Goal: Task Accomplishment & Management: Manage account settings

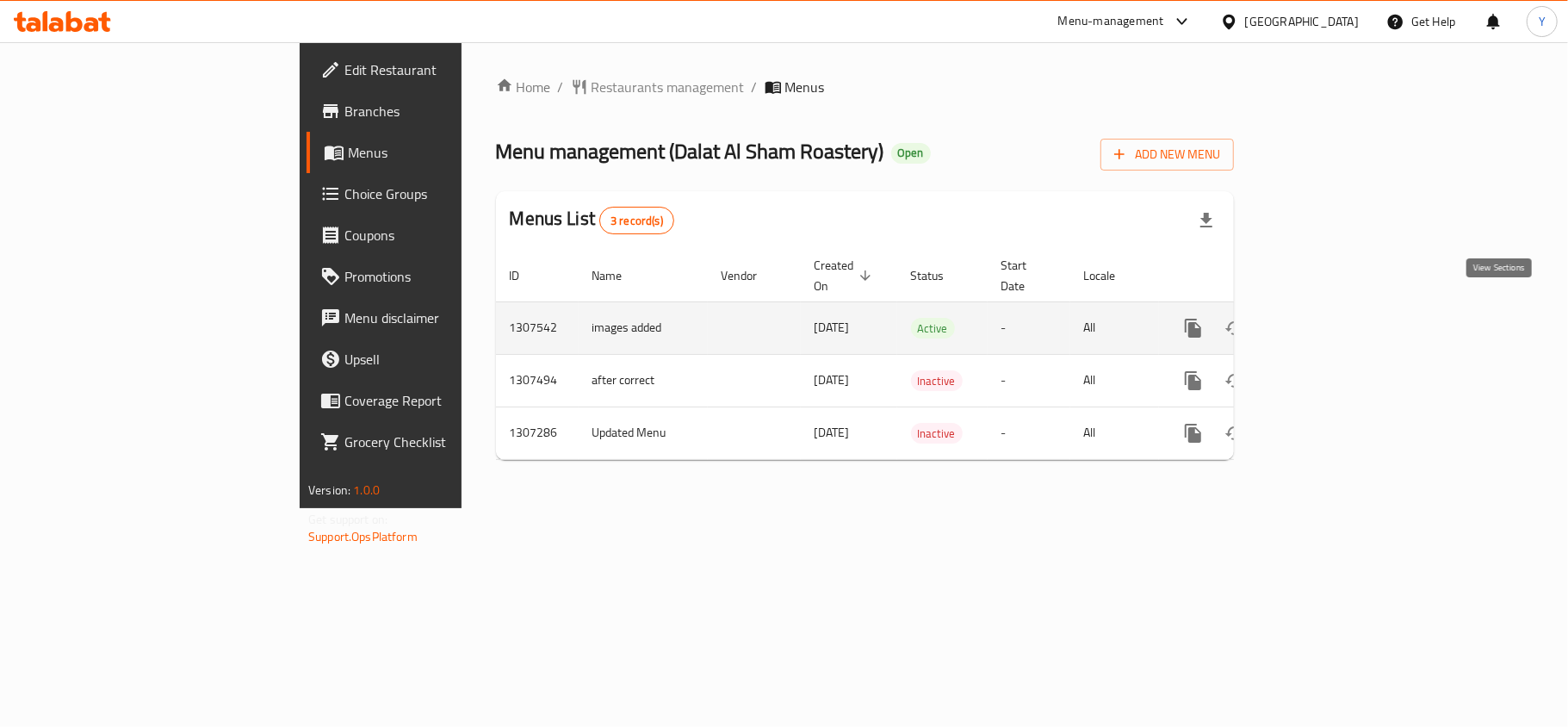
click at [1326, 321] on icon "enhanced table" at bounding box center [1317, 328] width 15 height 15
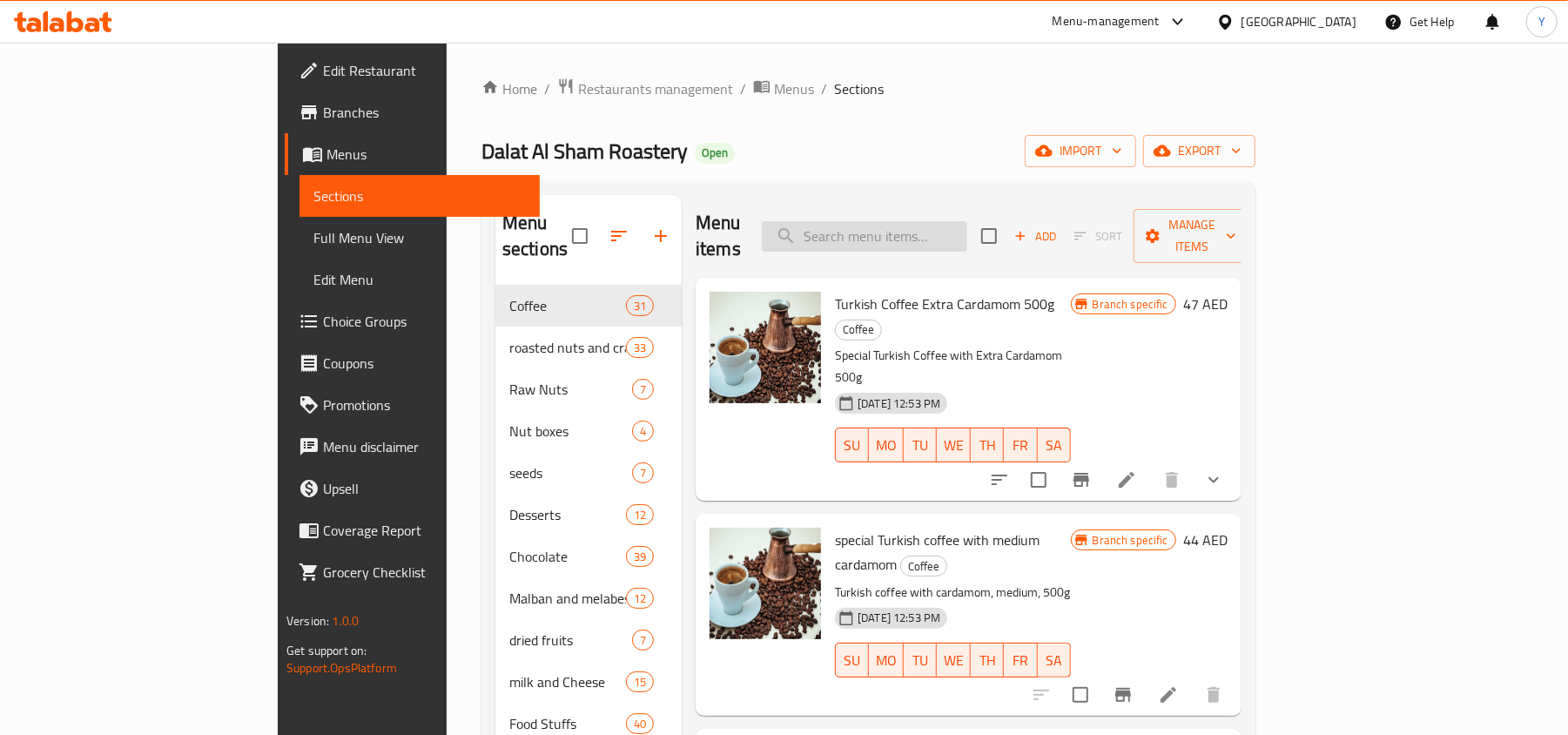
click at [938, 231] on input "search" at bounding box center [865, 236] width 206 height 31
paste input "Extra Mixed Nuts 500g"
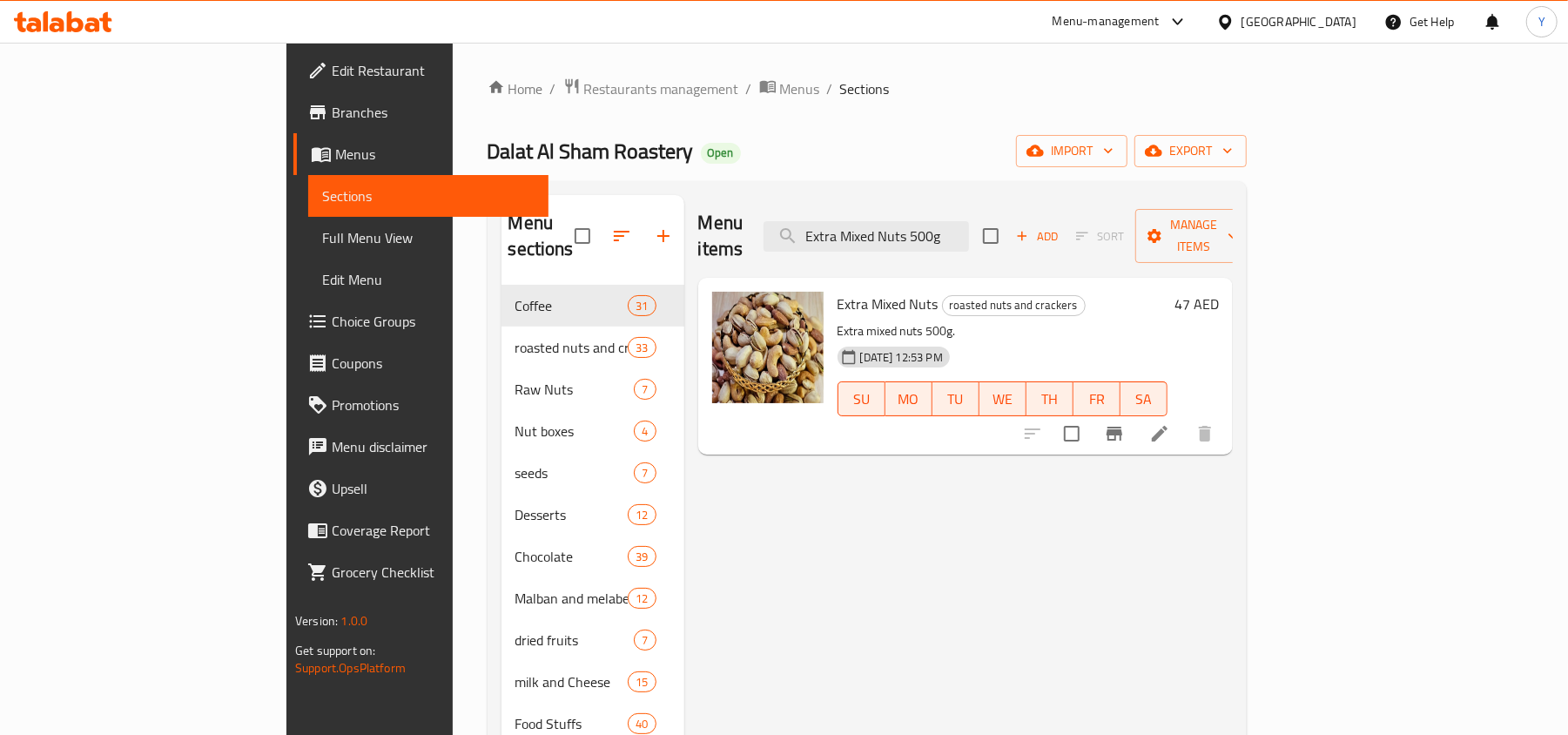
type input "Extra Mixed Nuts 500g"
click at [1170, 423] on icon at bounding box center [1160, 434] width 21 height 21
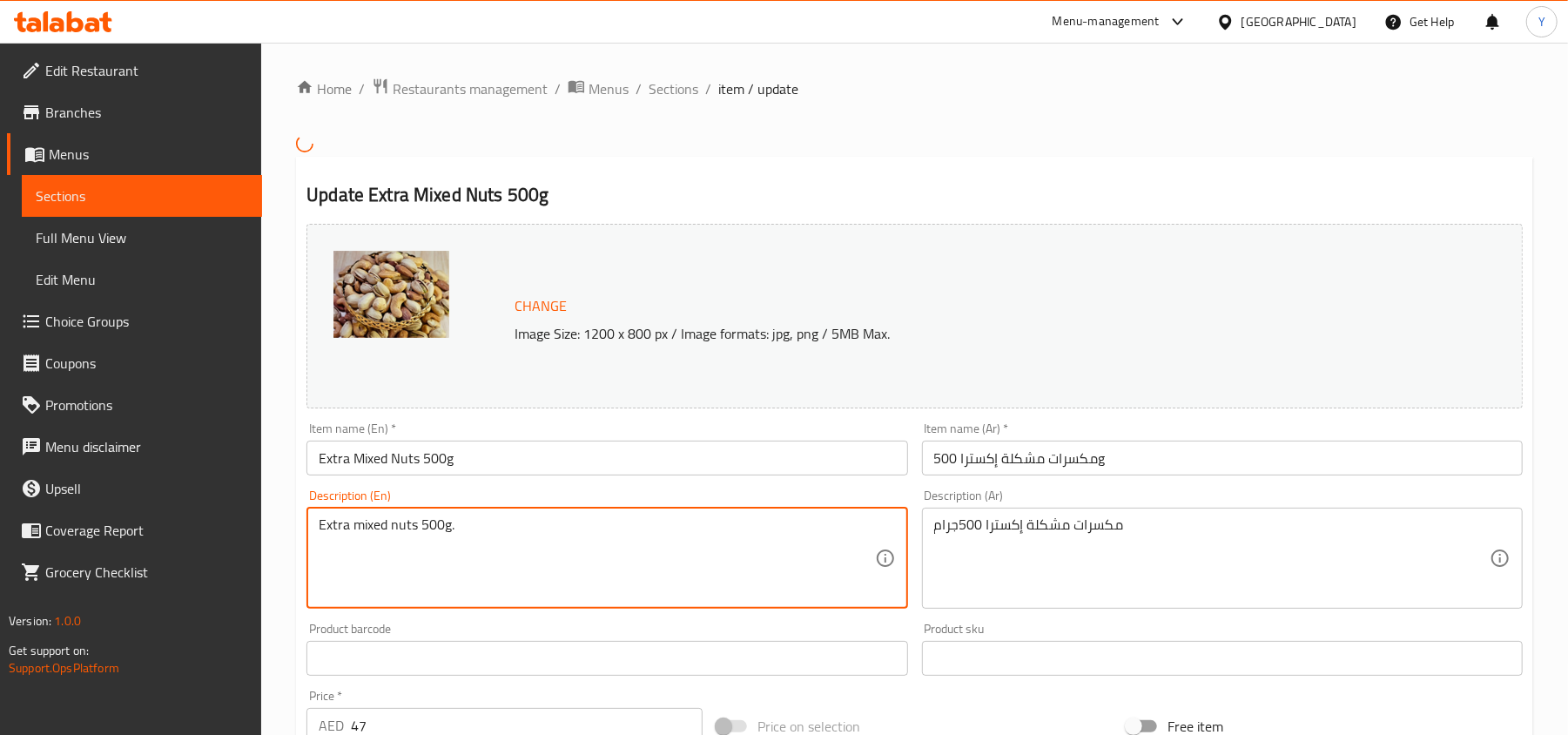
click at [432, 531] on textarea "Extra mixed nuts 500g." at bounding box center [596, 558] width 556 height 83
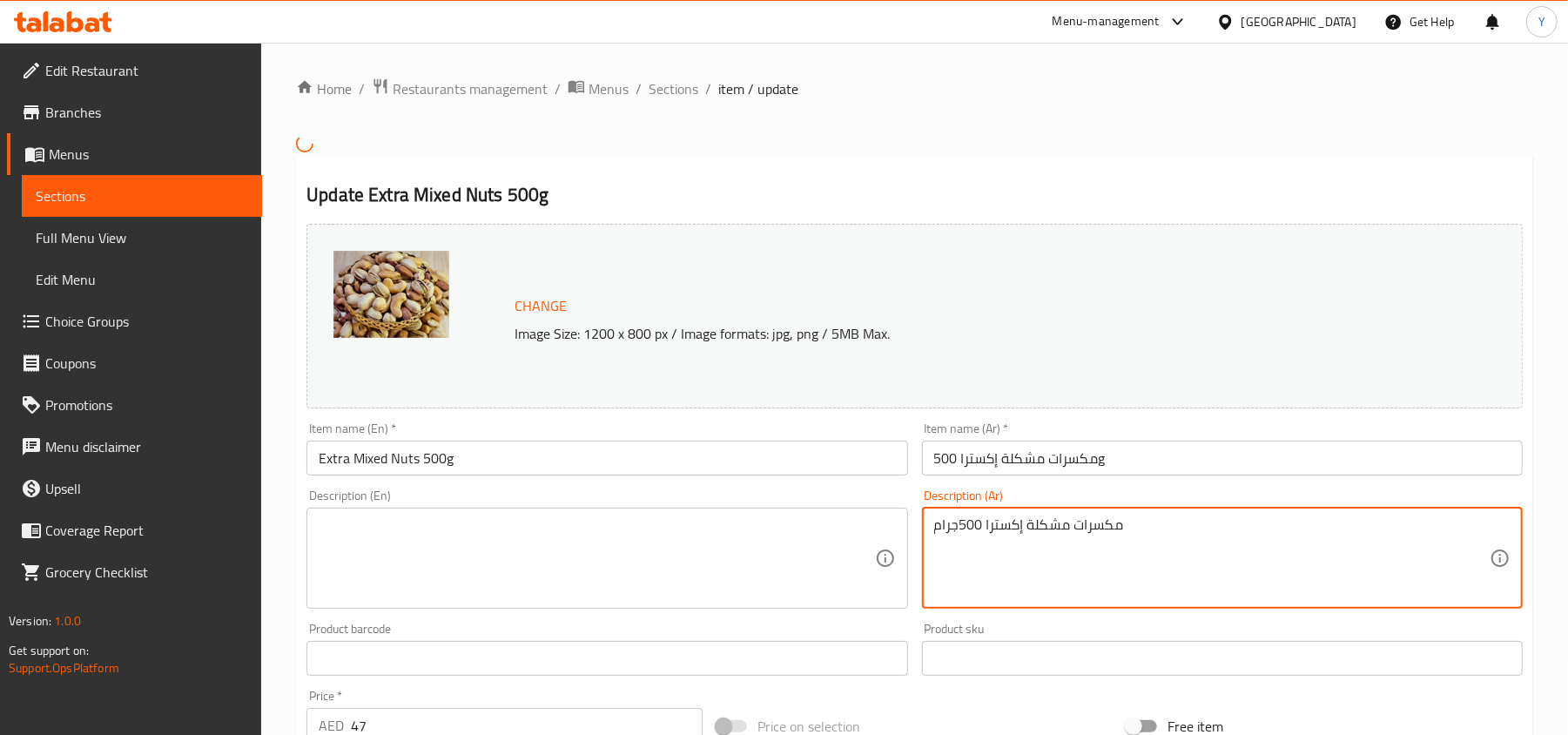
click at [1092, 530] on textarea "مكسرات مشكلة إكسترا 500جرام" at bounding box center [1212, 558] width 556 height 83
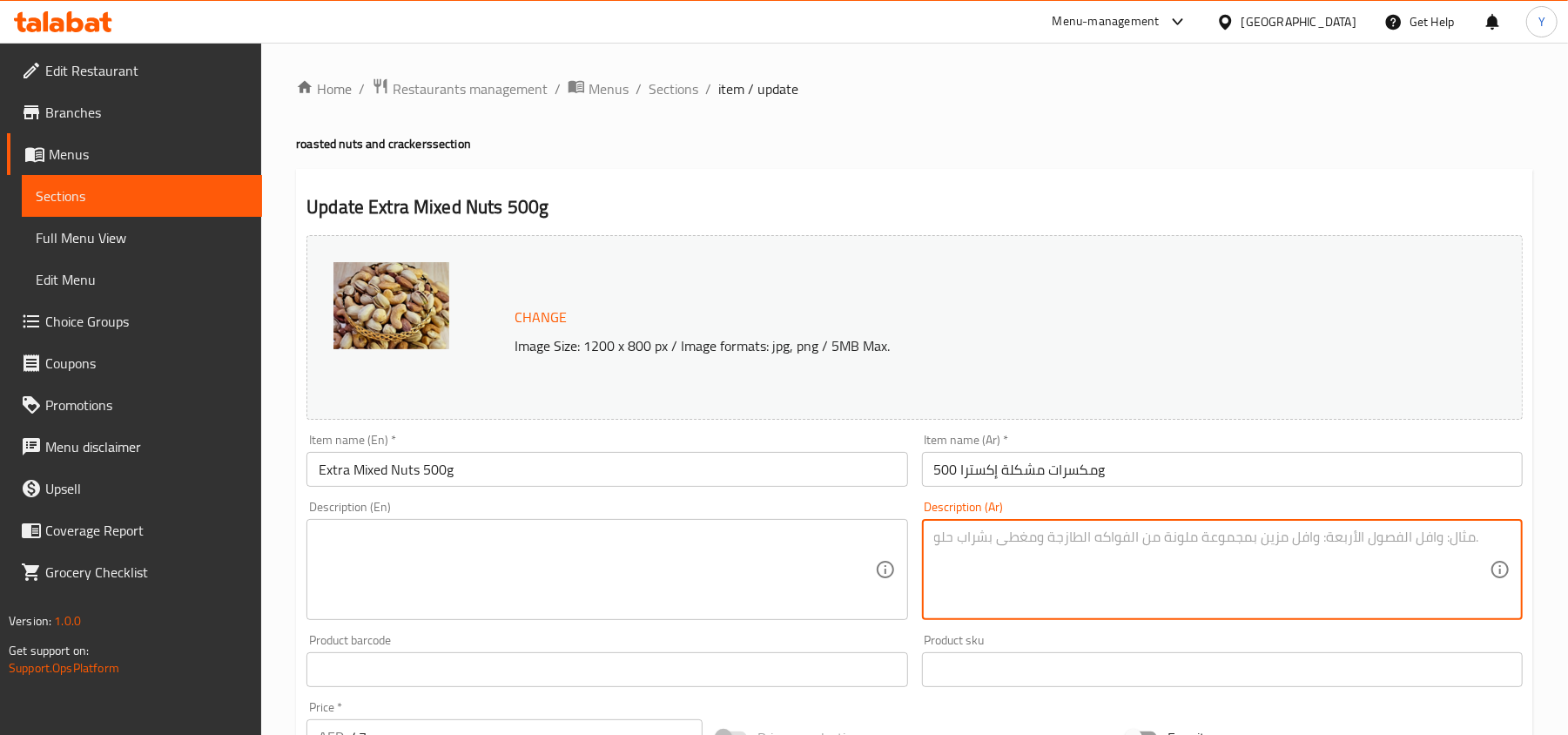
type textarea "مكسرات مشكلة إكسترا 500جرام"
click at [402, 463] on input "Extra Mixed Nuts 500g" at bounding box center [607, 469] width 601 height 35
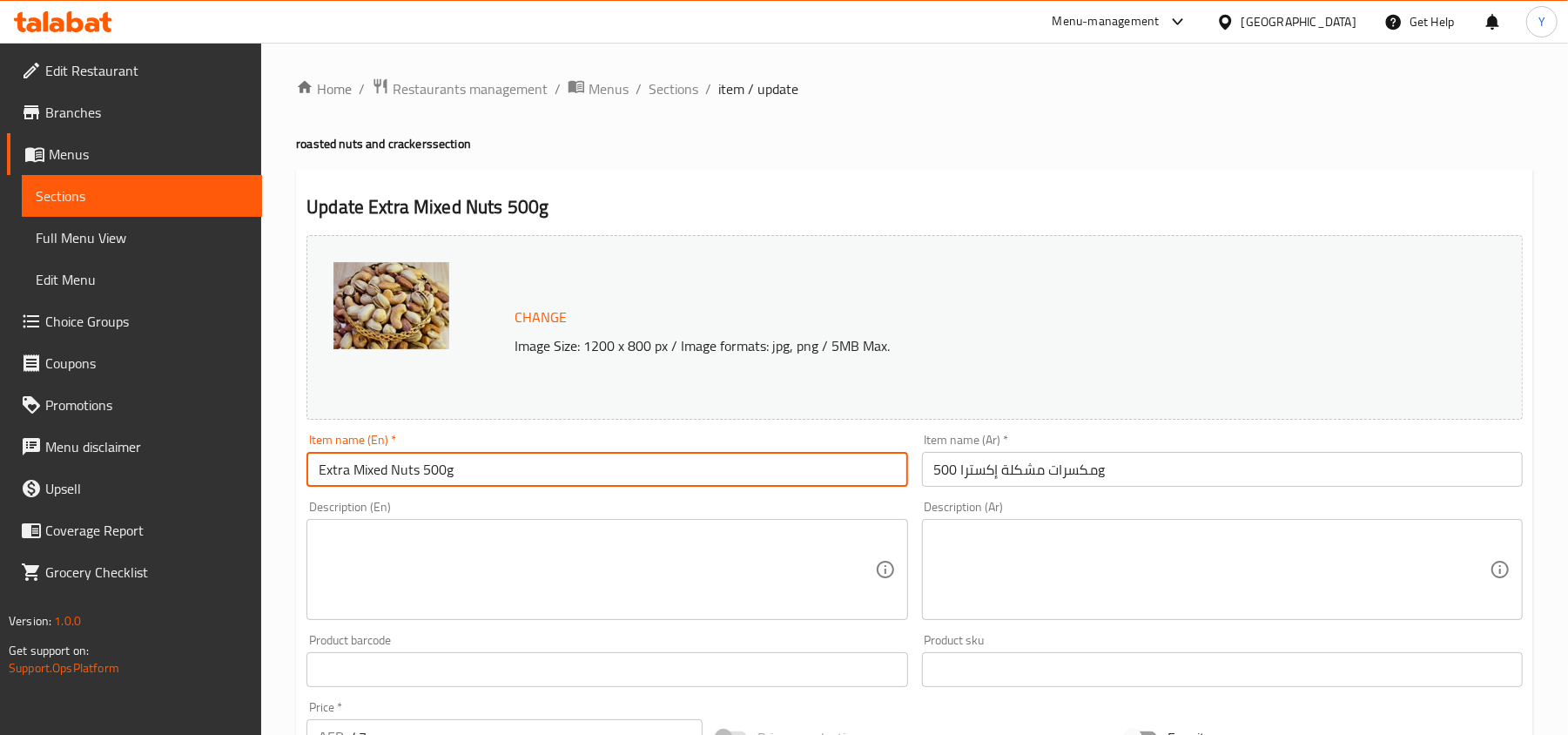
click at [401, 463] on input "Extra Mixed Nuts 500g" at bounding box center [607, 469] width 601 height 35
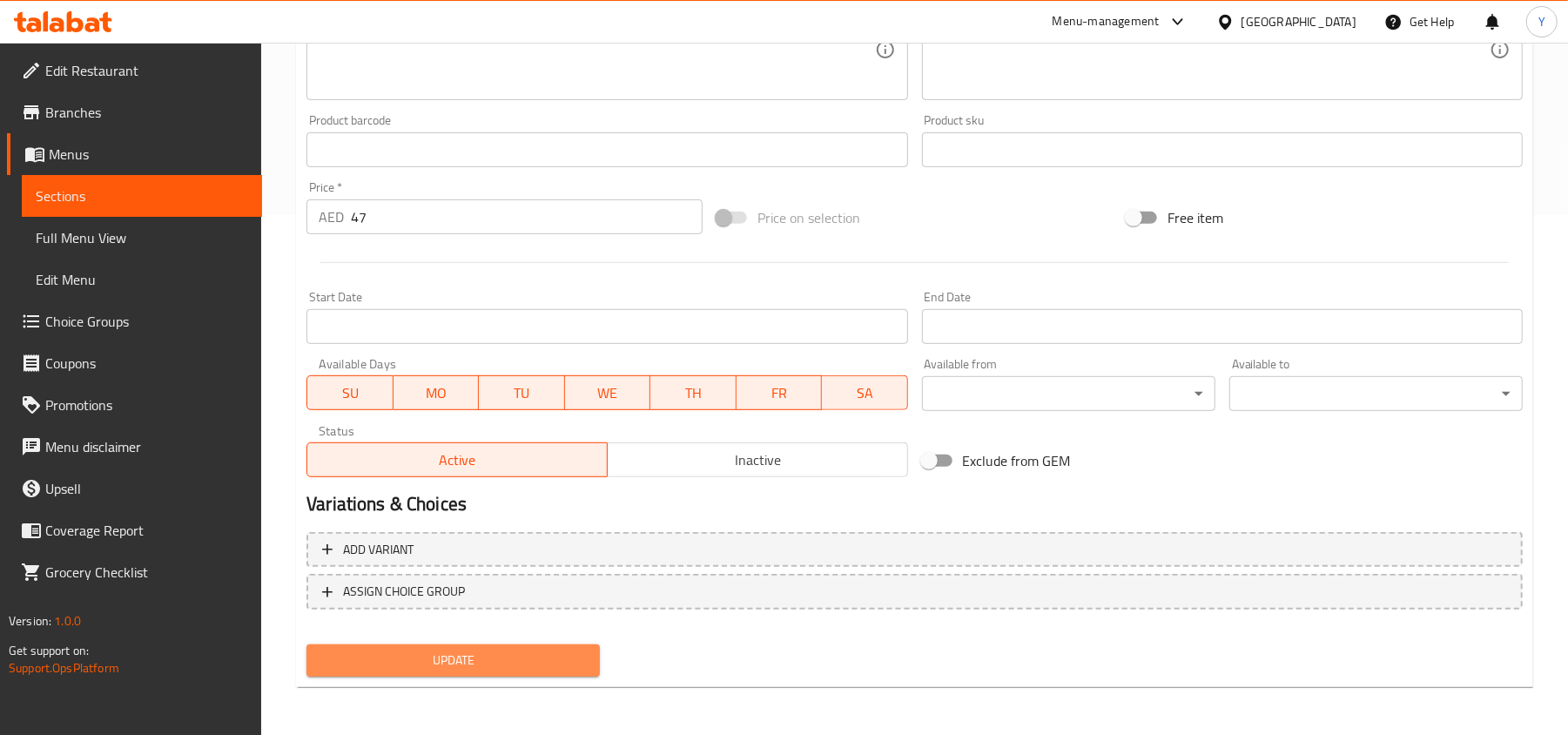
click at [405, 665] on span "Update" at bounding box center [453, 660] width 265 height 22
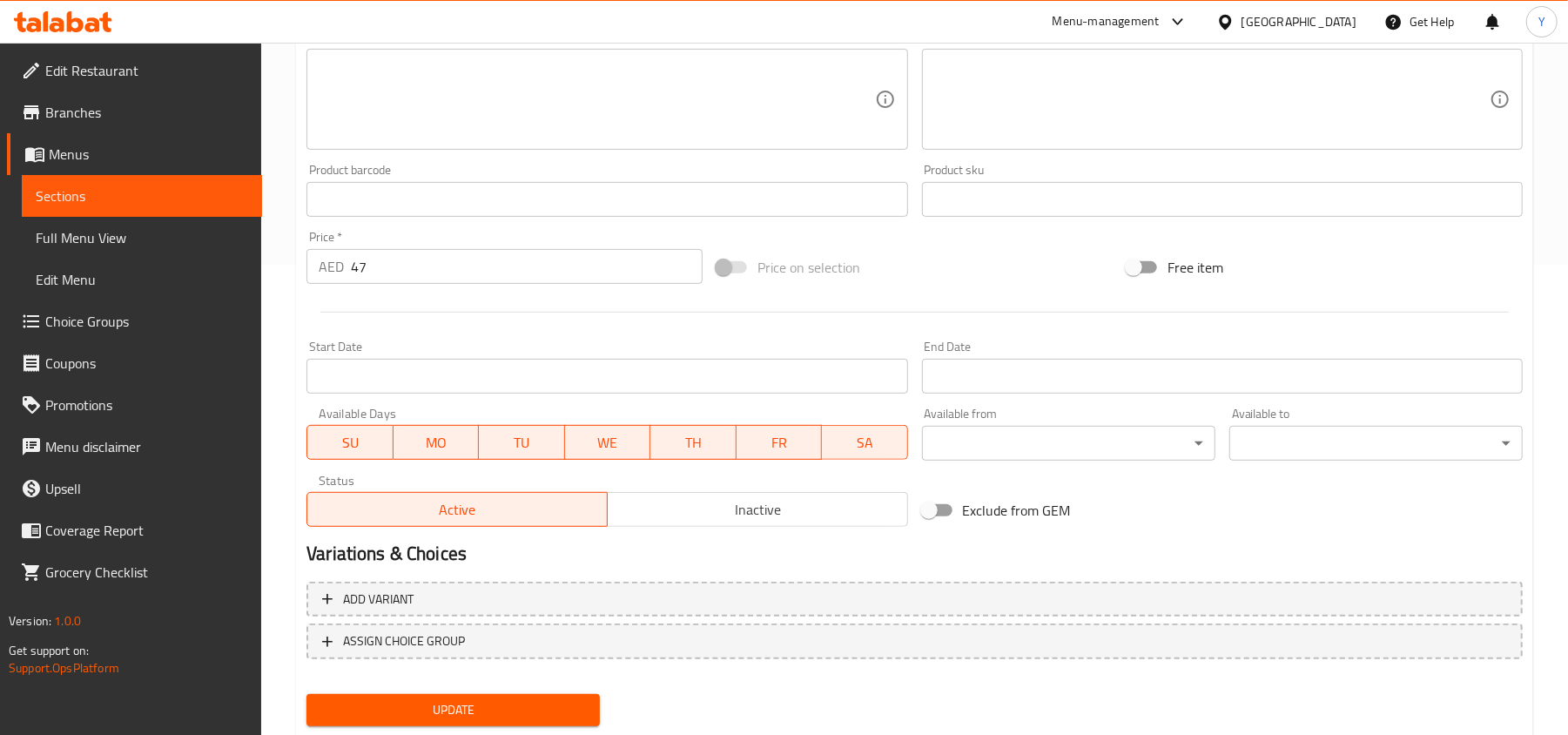
scroll to position [520, 0]
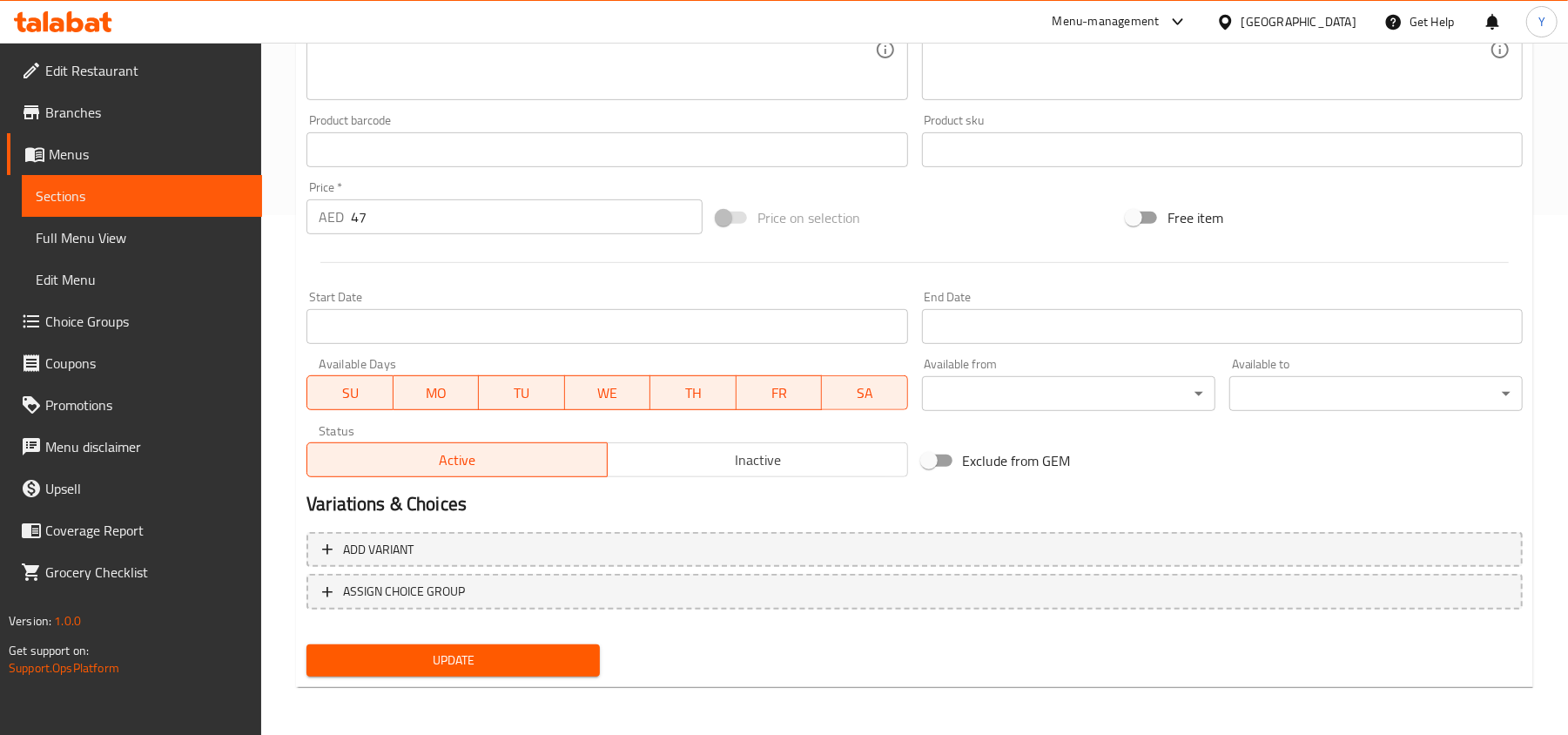
type input "مكسرات مشكلة إكسترا 500 جم"
click at [464, 656] on span "Update" at bounding box center [453, 660] width 265 height 22
click at [120, 230] on span "Full Menu View" at bounding box center [142, 238] width 212 height 21
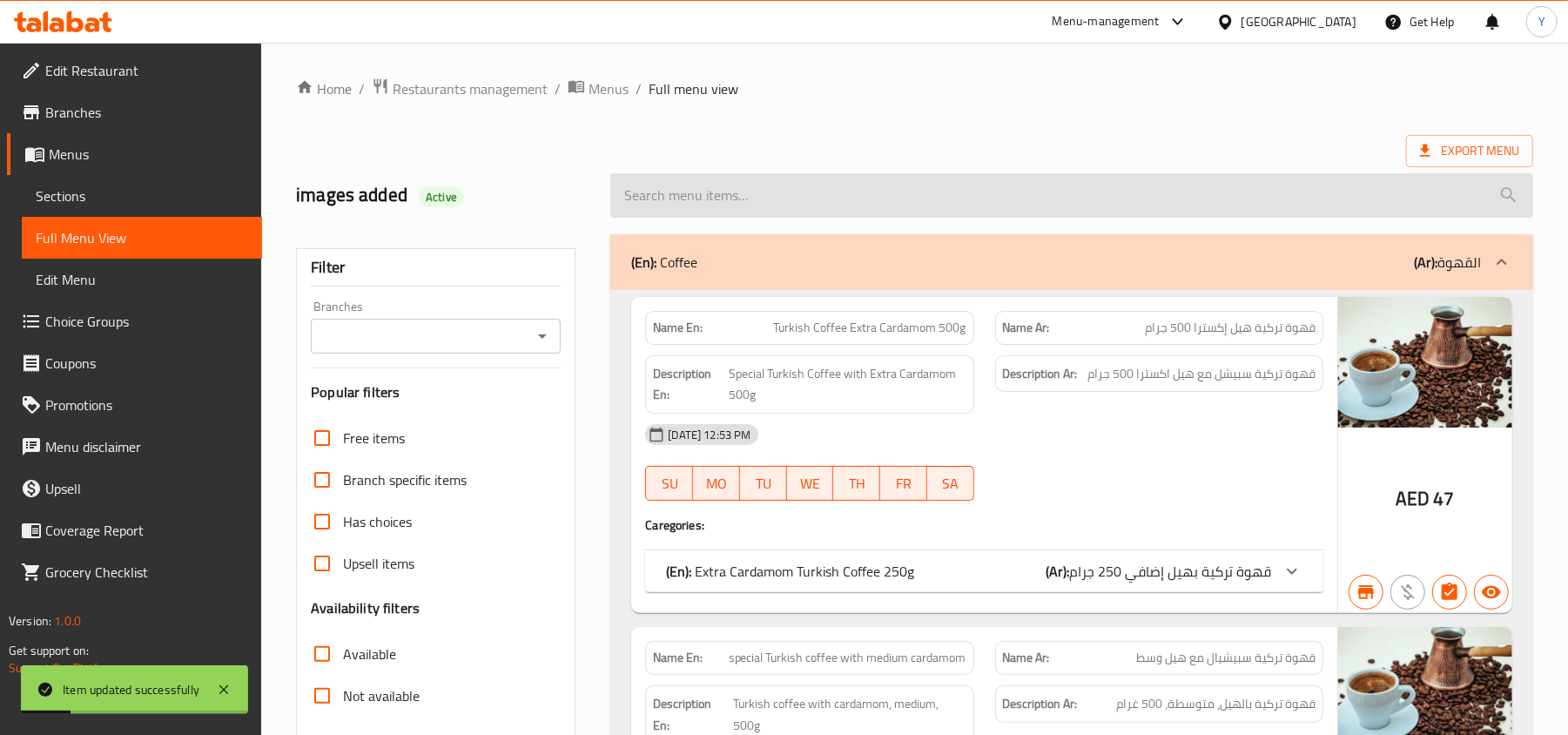
click at [771, 196] on input "search" at bounding box center [1072, 196] width 922 height 44
paste input "Extra Mixed Nuts 500g"
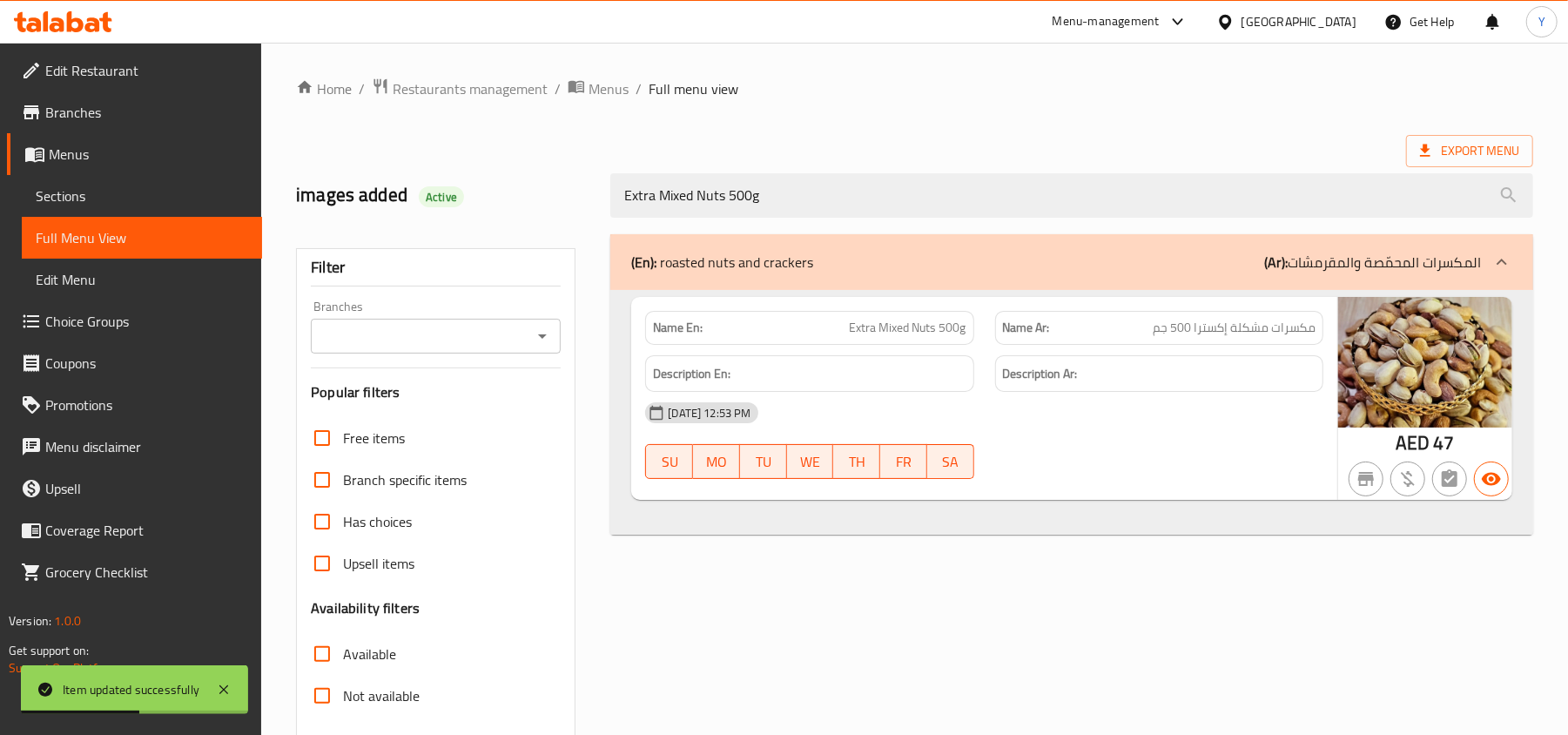
type input "Extra Mixed Nuts 500g"
click at [147, 162] on span "Menus" at bounding box center [149, 154] width 200 height 21
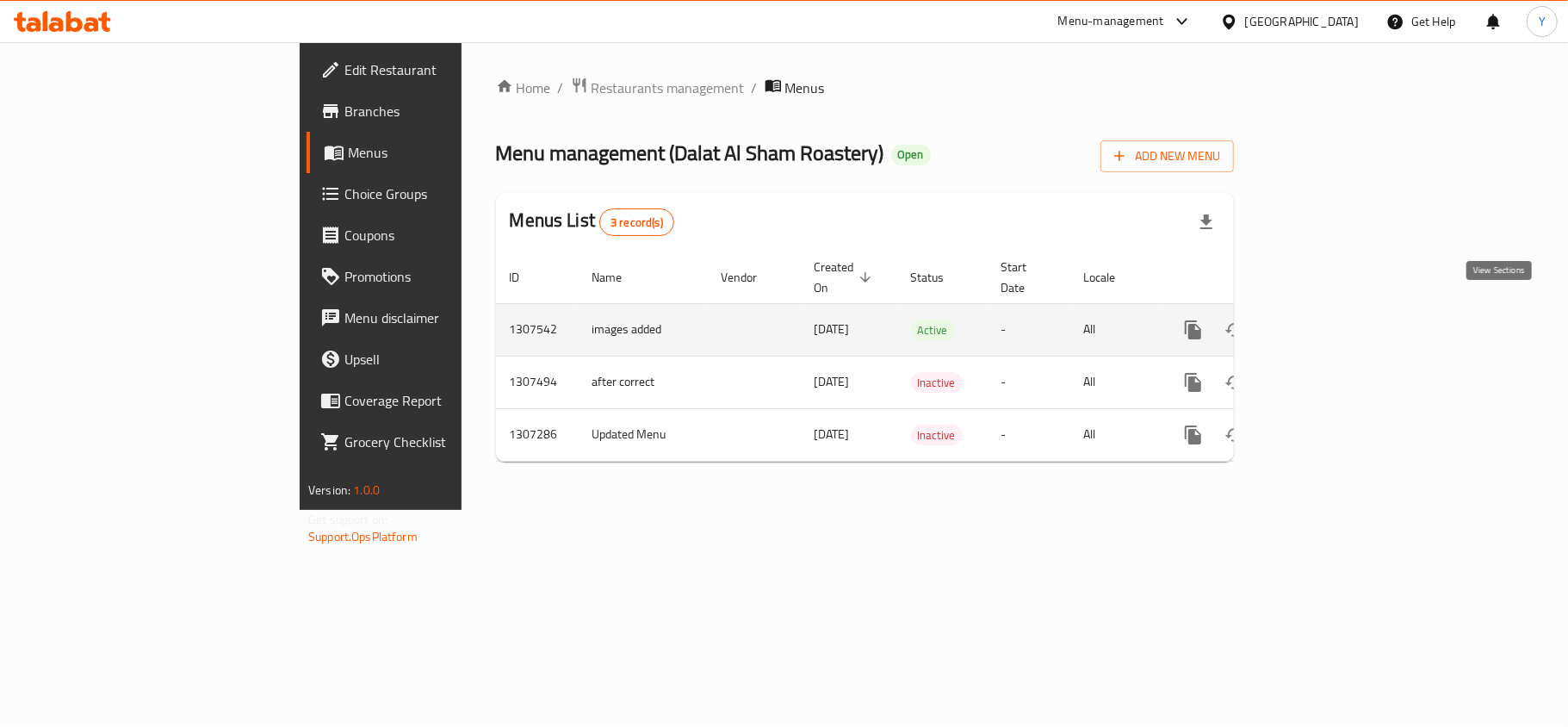
click at [1328, 320] on icon "enhanced table" at bounding box center [1318, 330] width 21 height 21
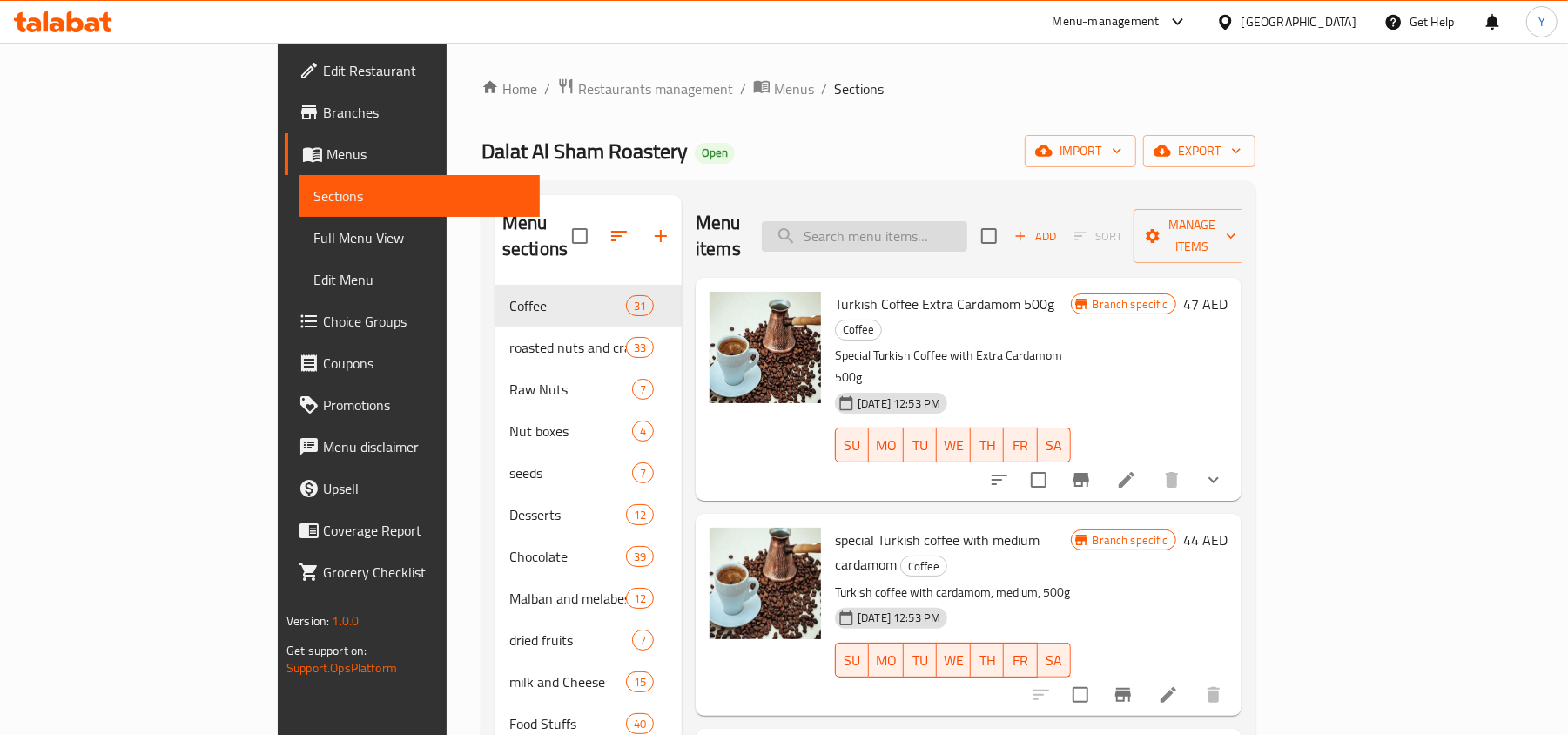
click at [967, 228] on input "search" at bounding box center [865, 236] width 206 height 31
paste input "Smoked Almonds 500g"
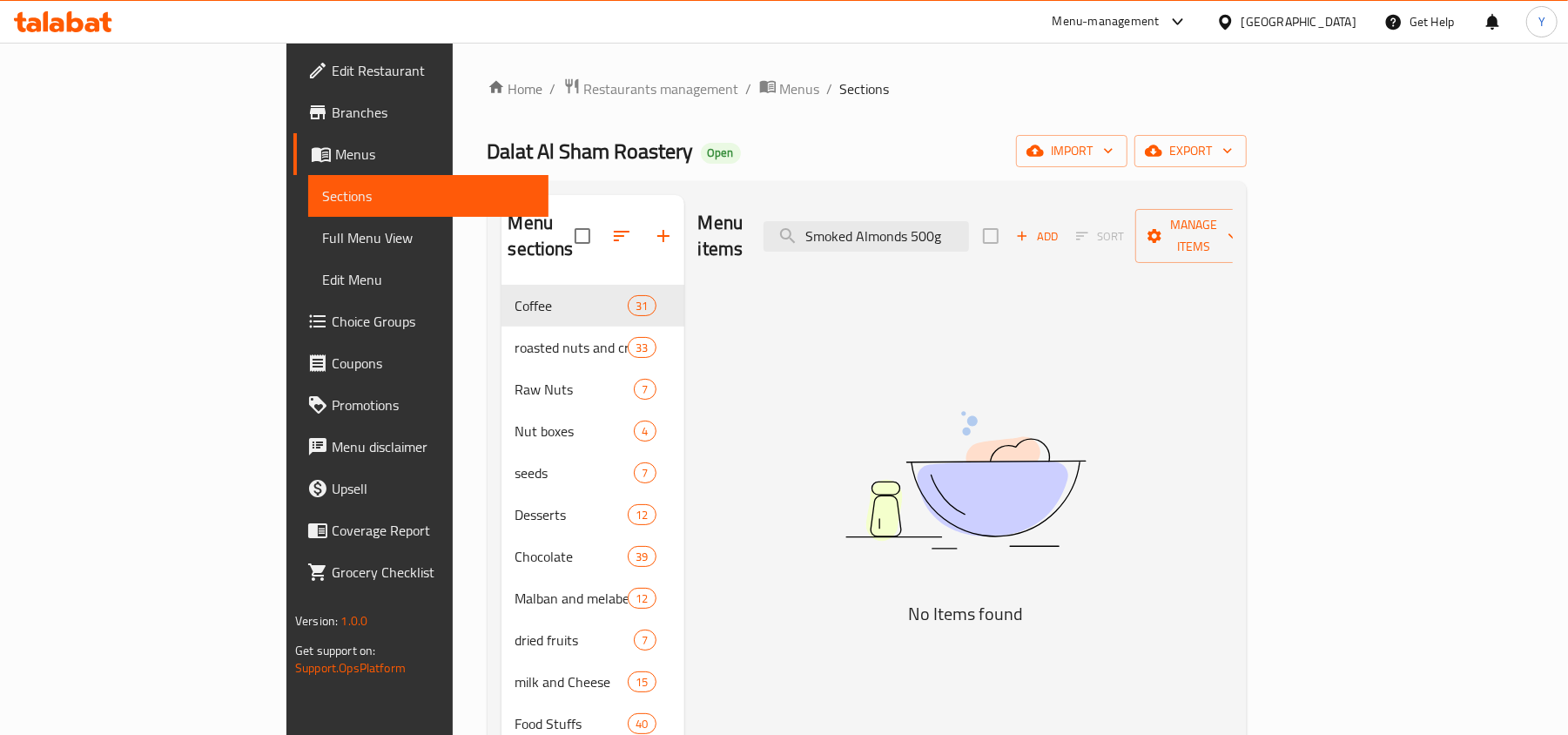
type input "Smoked Almonds 500g"
click at [969, 234] on input "Smoked Almonds 500g" at bounding box center [866, 236] width 206 height 31
click at [969, 231] on input "Smoked Almonds 500g" at bounding box center [866, 236] width 206 height 31
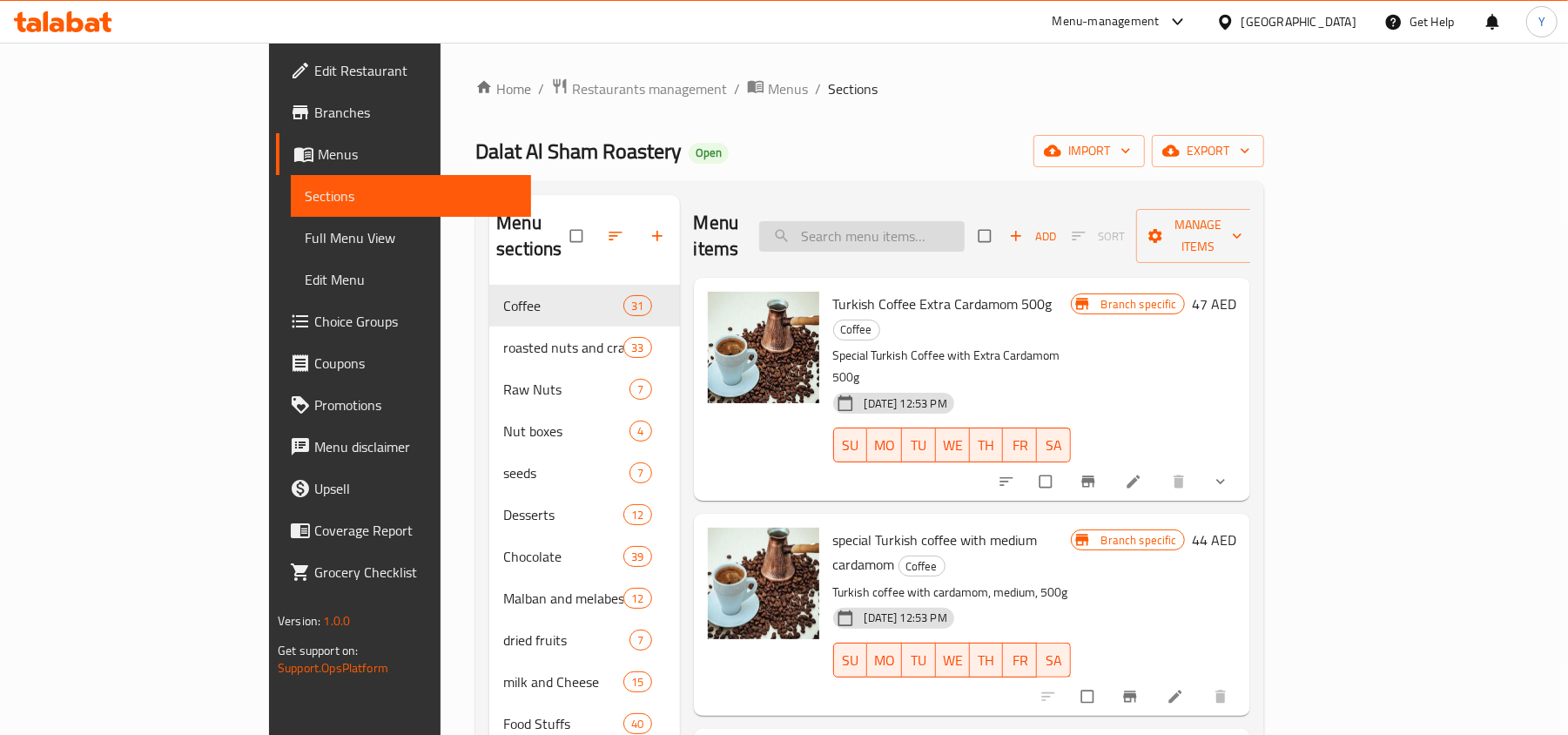
click at [904, 221] on input "search" at bounding box center [862, 236] width 206 height 31
paste input "Smoked Almonds 500g"
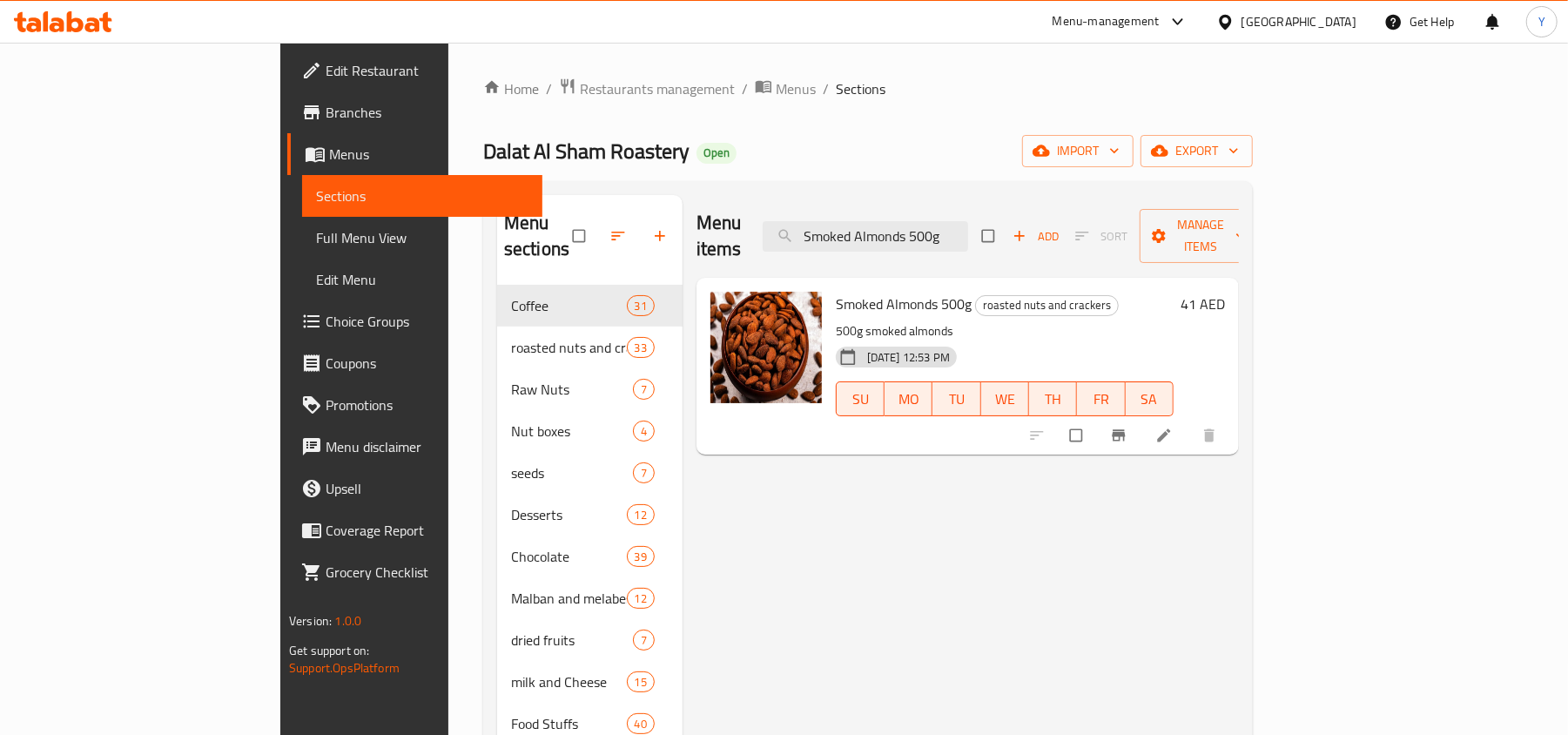
type input "Smoked Almonds 500g"
click at [1190, 422] on li at bounding box center [1166, 435] width 49 height 28
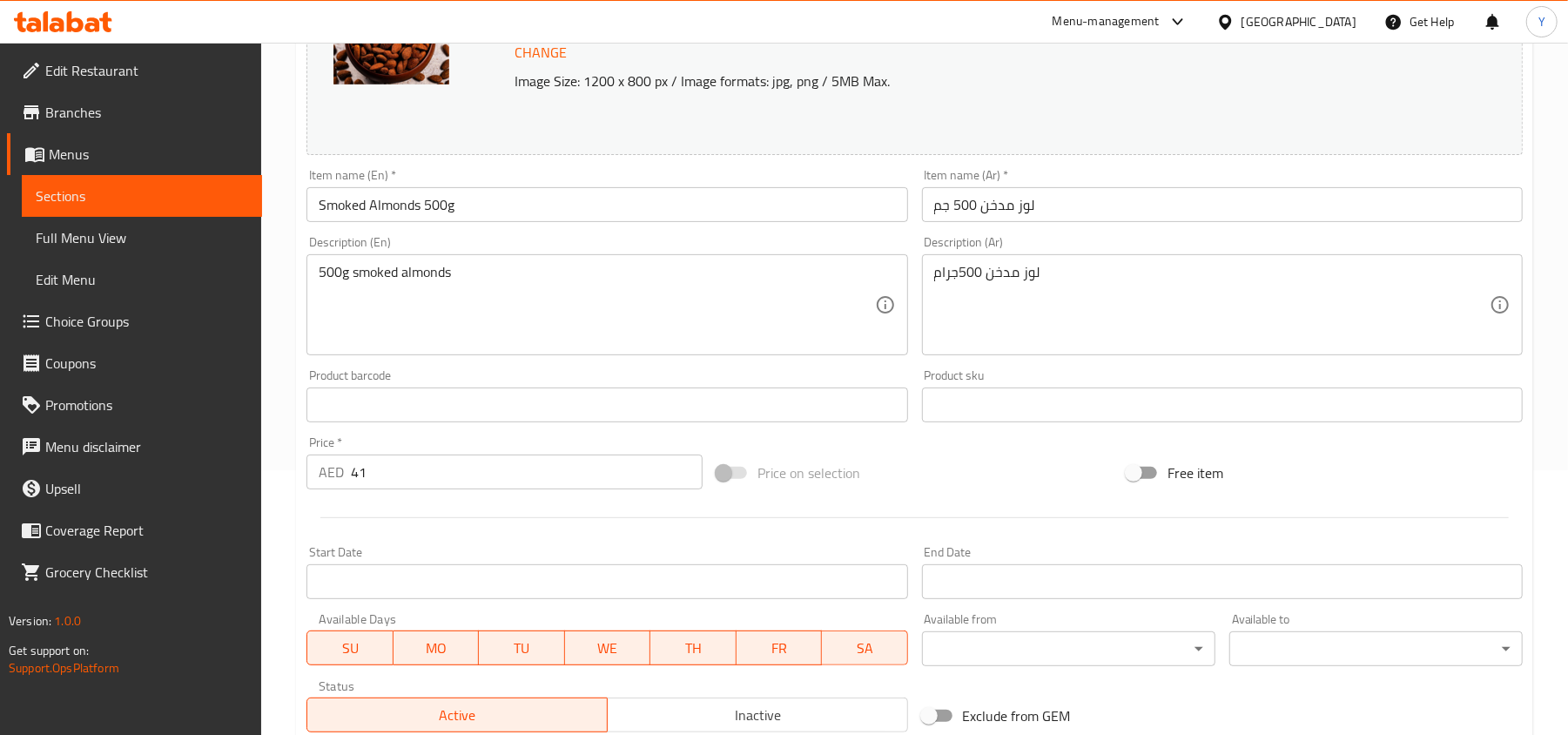
scroll to position [348, 0]
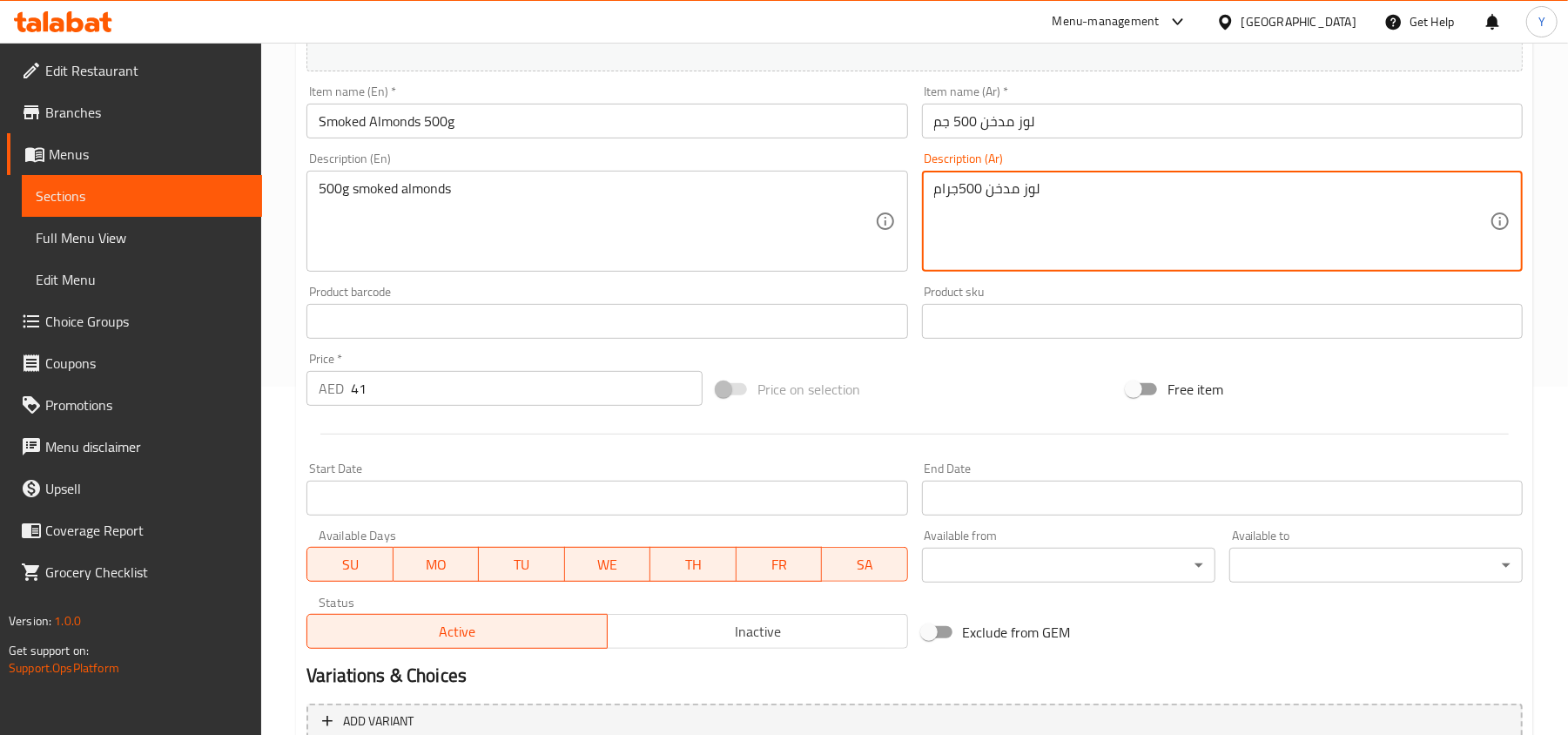
click at [991, 204] on textarea "لوز مدخن 500جرام" at bounding box center [1212, 222] width 556 height 83
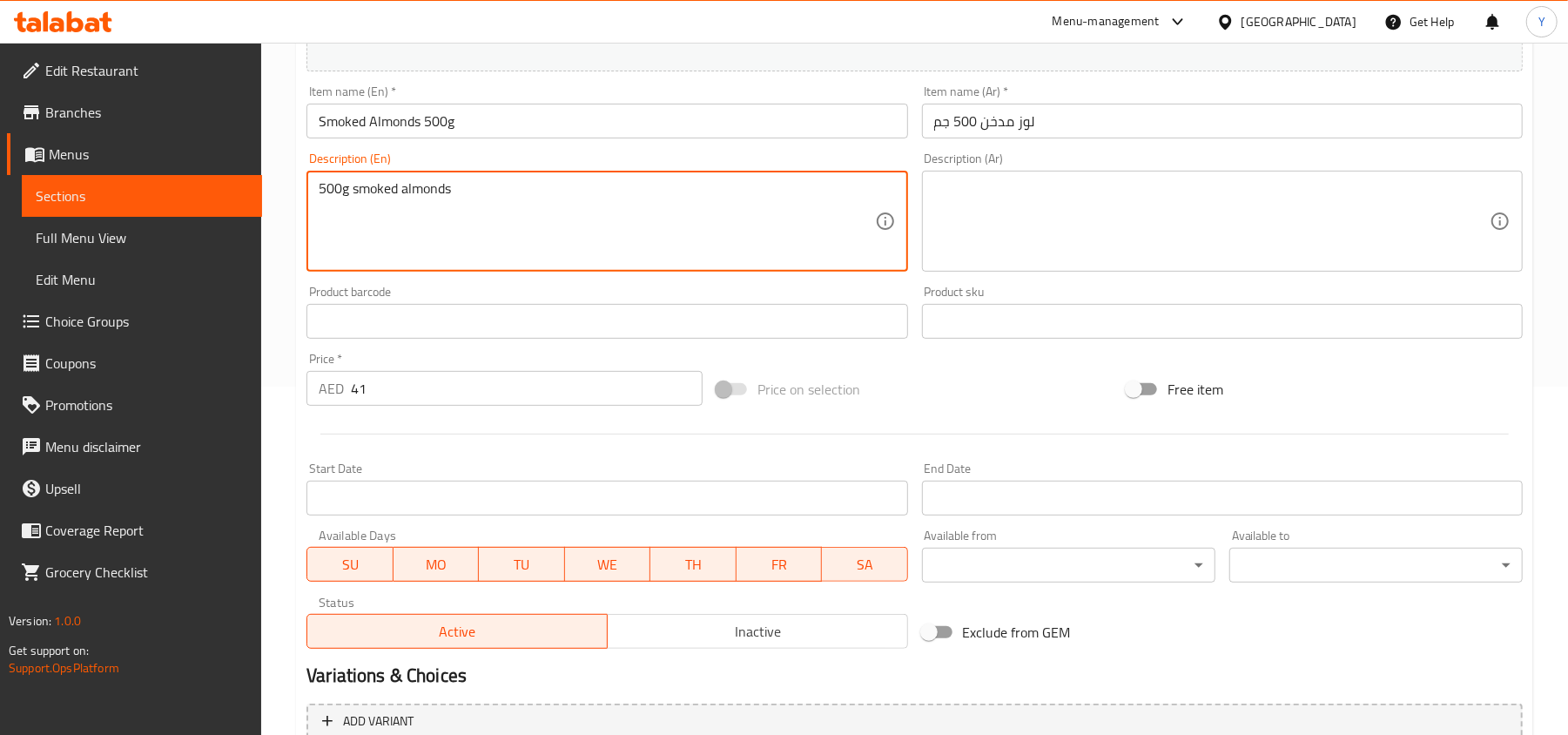
click at [460, 201] on textarea "500g smoked almonds" at bounding box center [596, 222] width 556 height 83
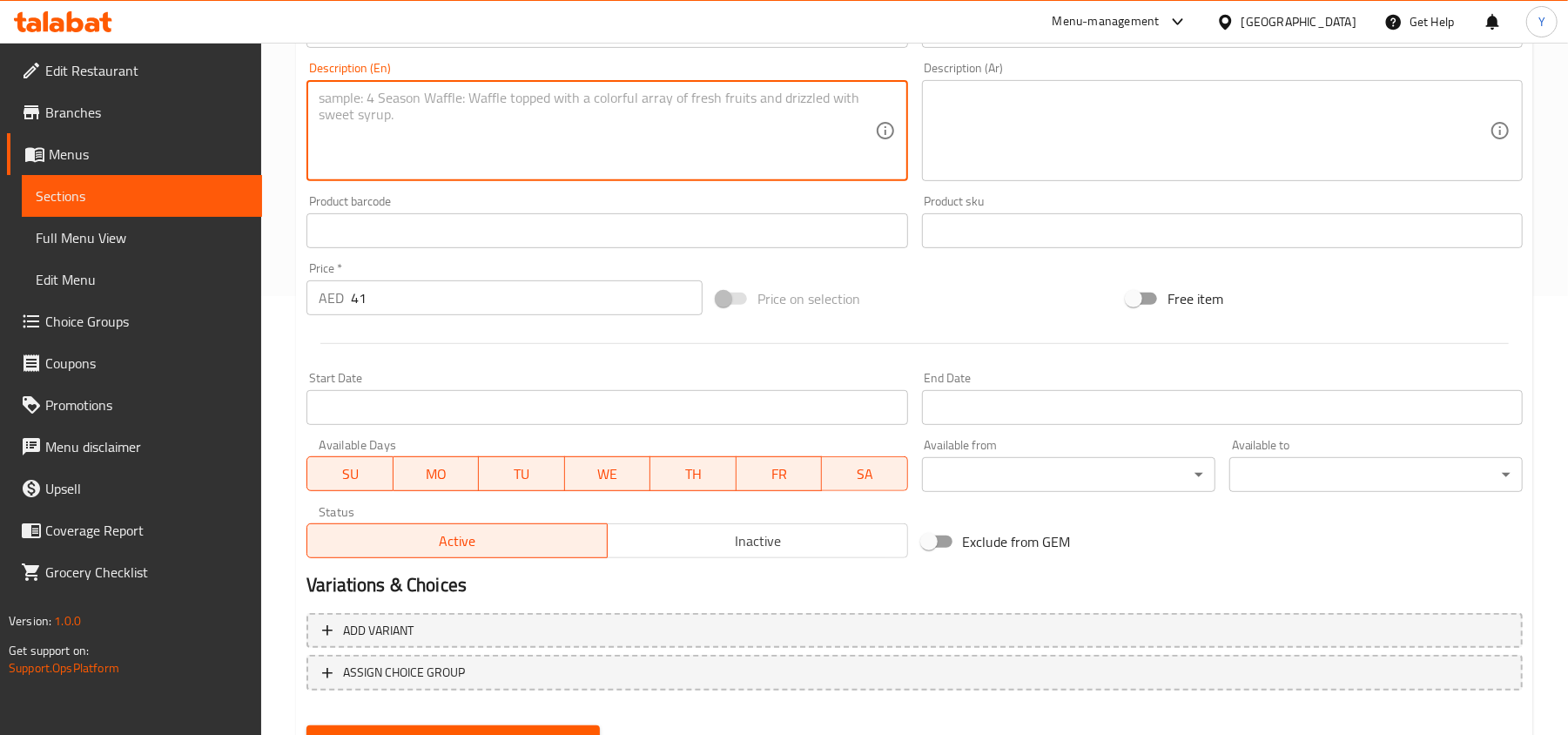
scroll to position [520, 0]
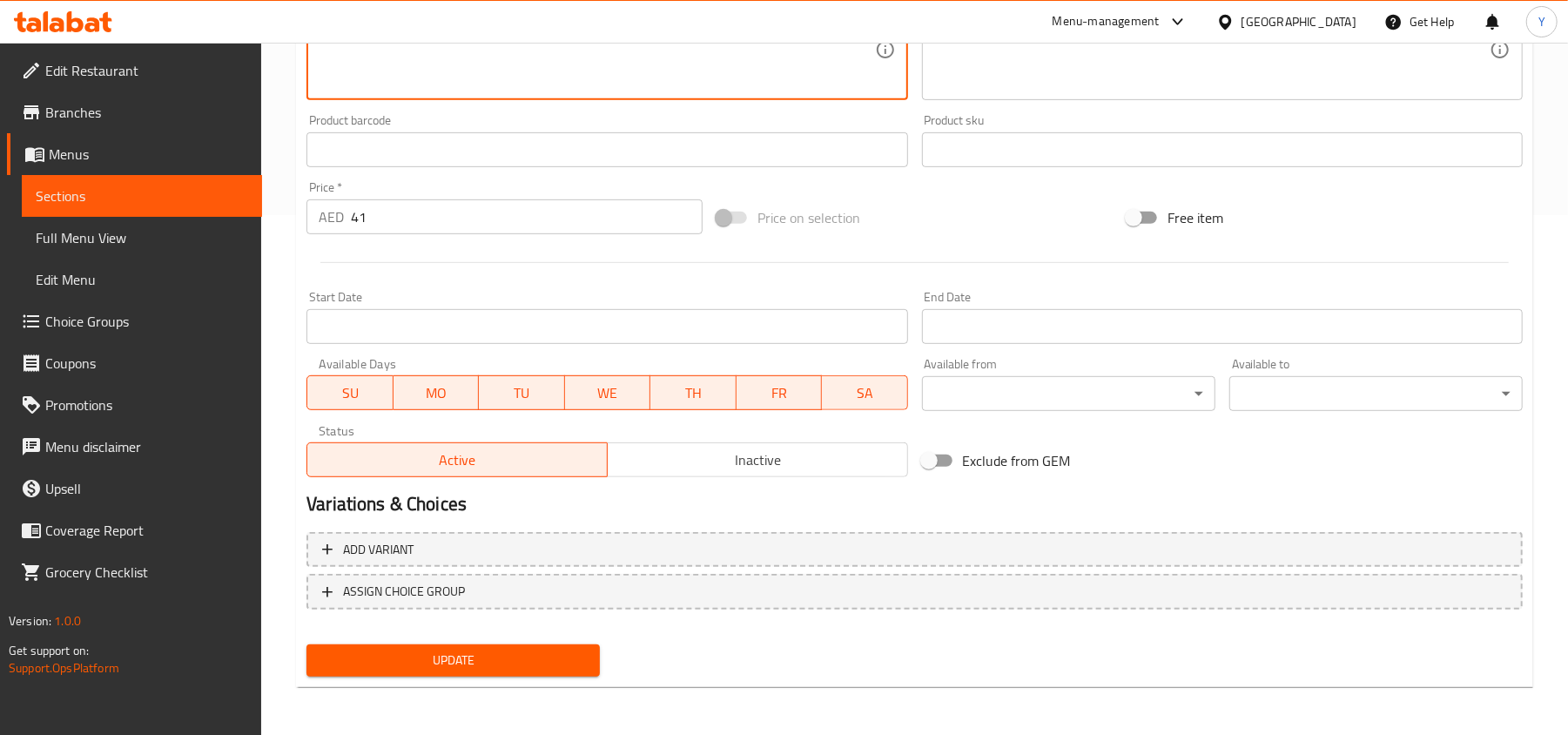
click at [471, 655] on span "Update" at bounding box center [453, 660] width 265 height 22
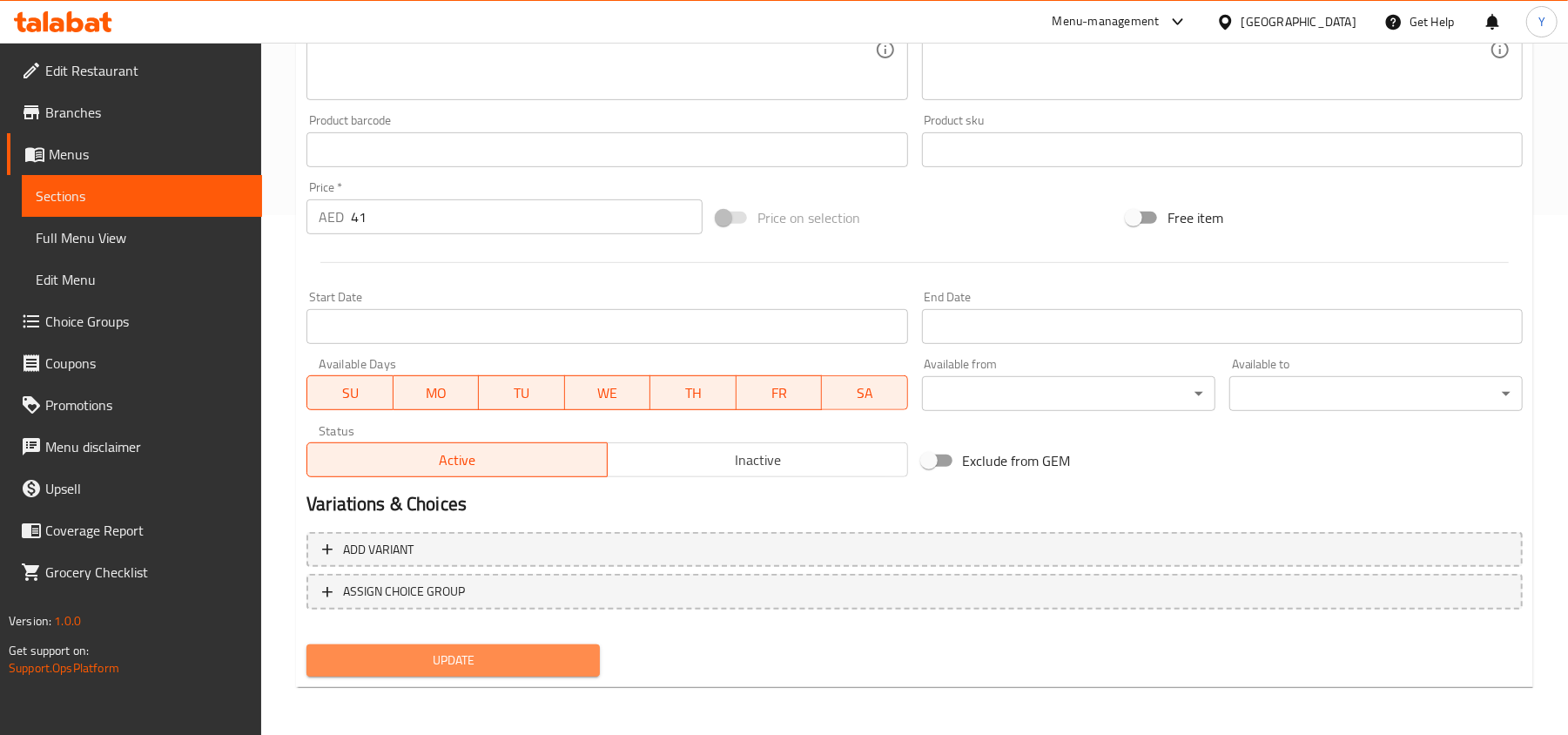
click at [456, 670] on button "Update" at bounding box center [454, 660] width 293 height 32
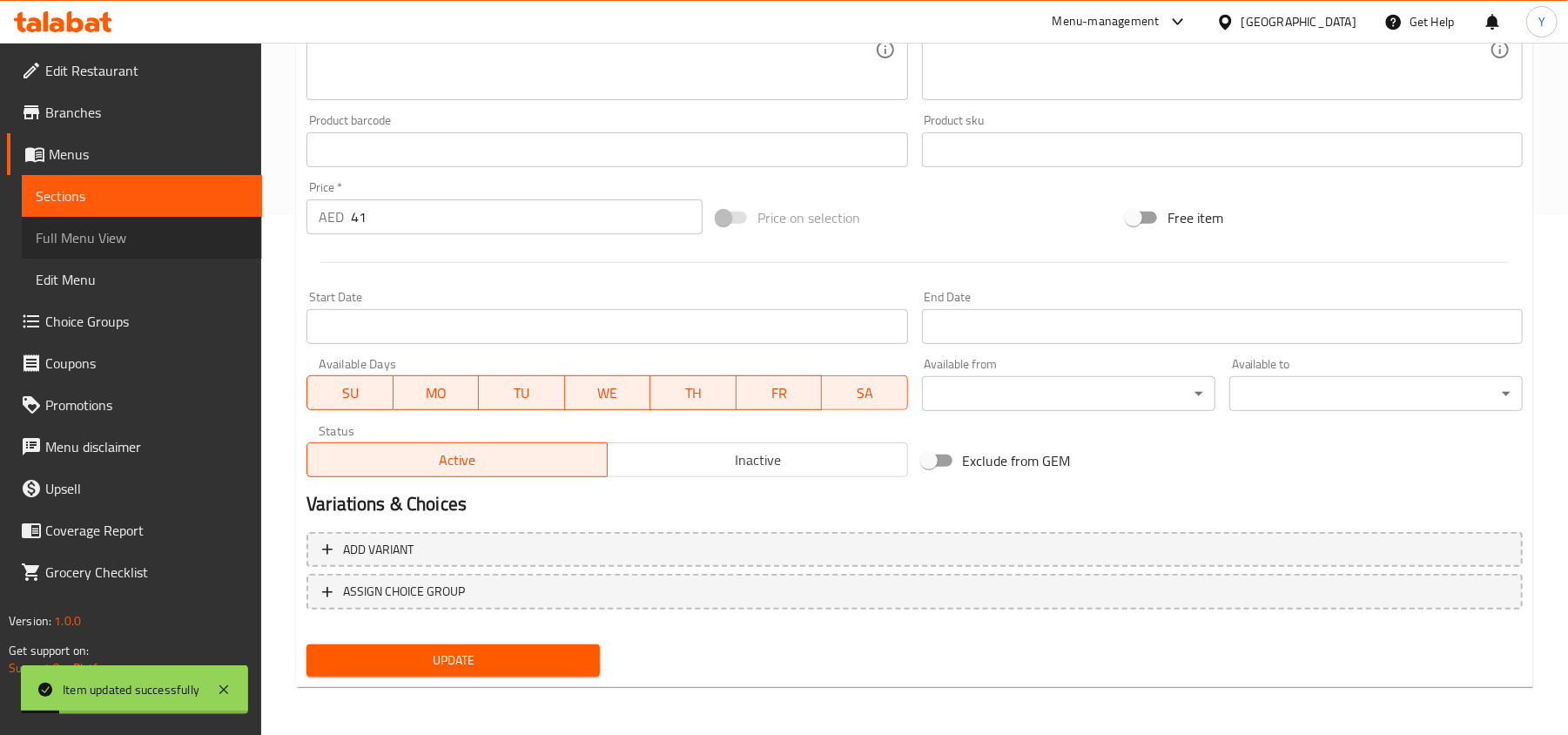
click at [84, 245] on span "Full Menu View" at bounding box center [142, 238] width 212 height 21
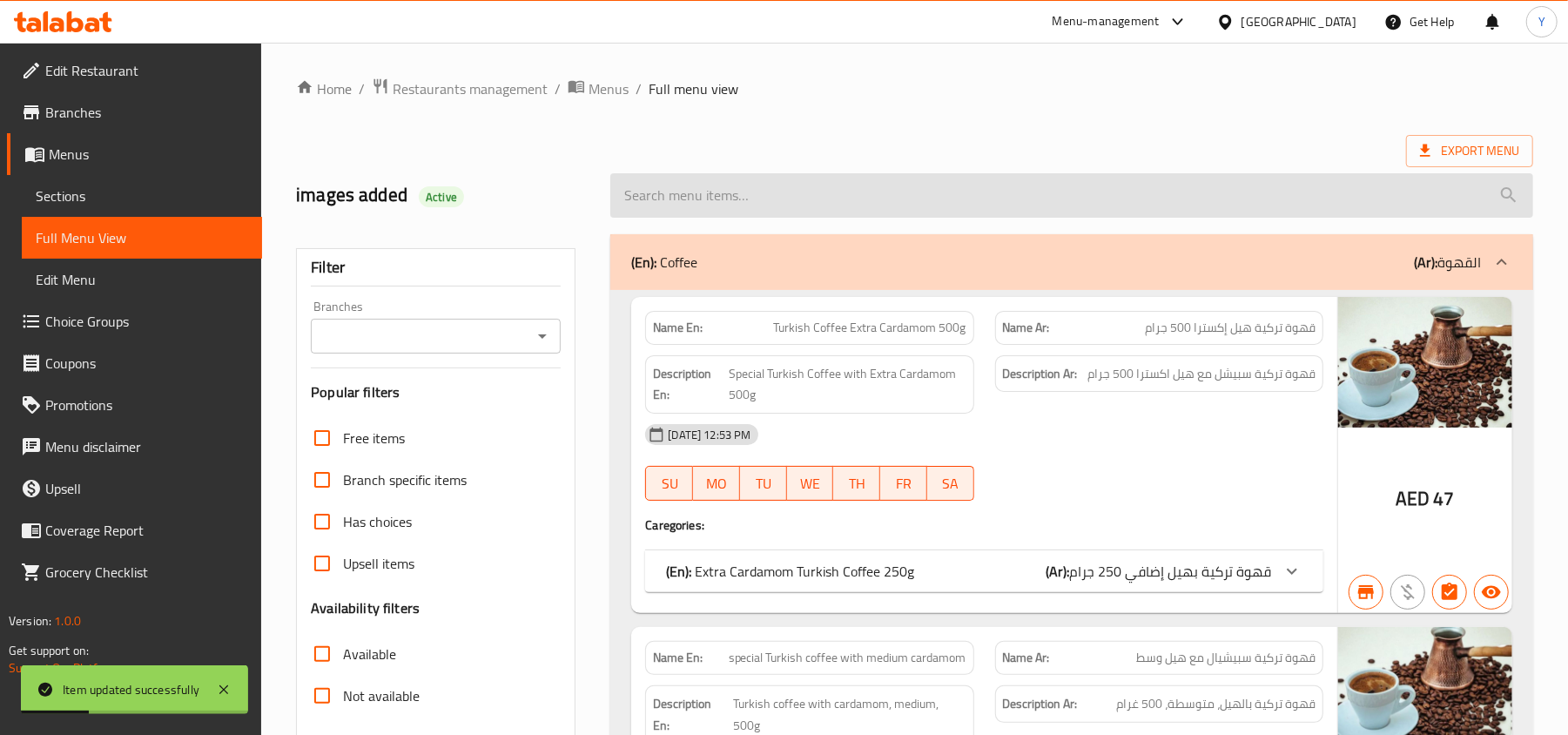
click at [732, 213] on input "search" at bounding box center [1072, 196] width 922 height 44
paste input "Smoked Almonds 500g"
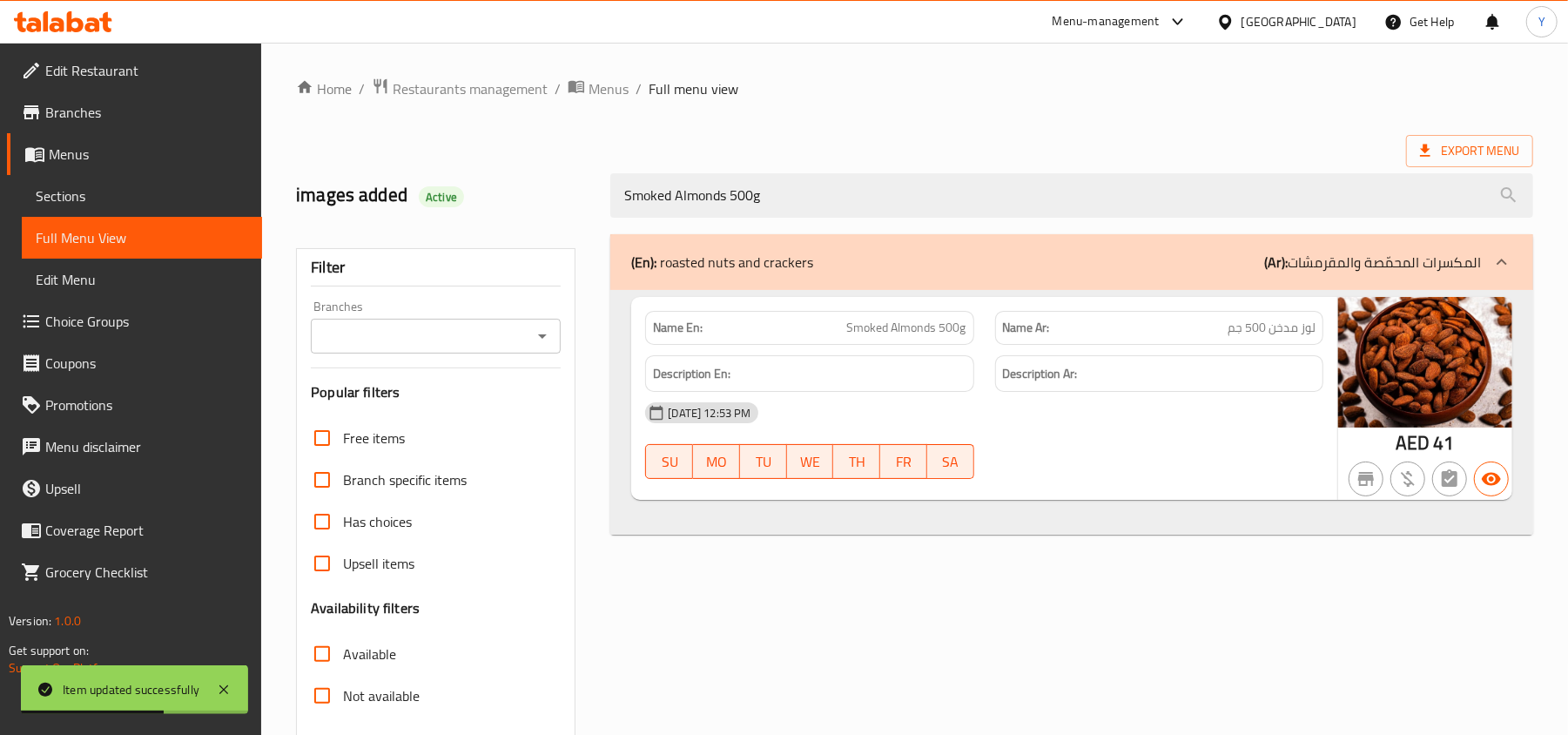
type input "Smoked Almonds 500g"
click at [1254, 28] on div "[GEOGRAPHIC_DATA]" at bounding box center [1299, 22] width 115 height 19
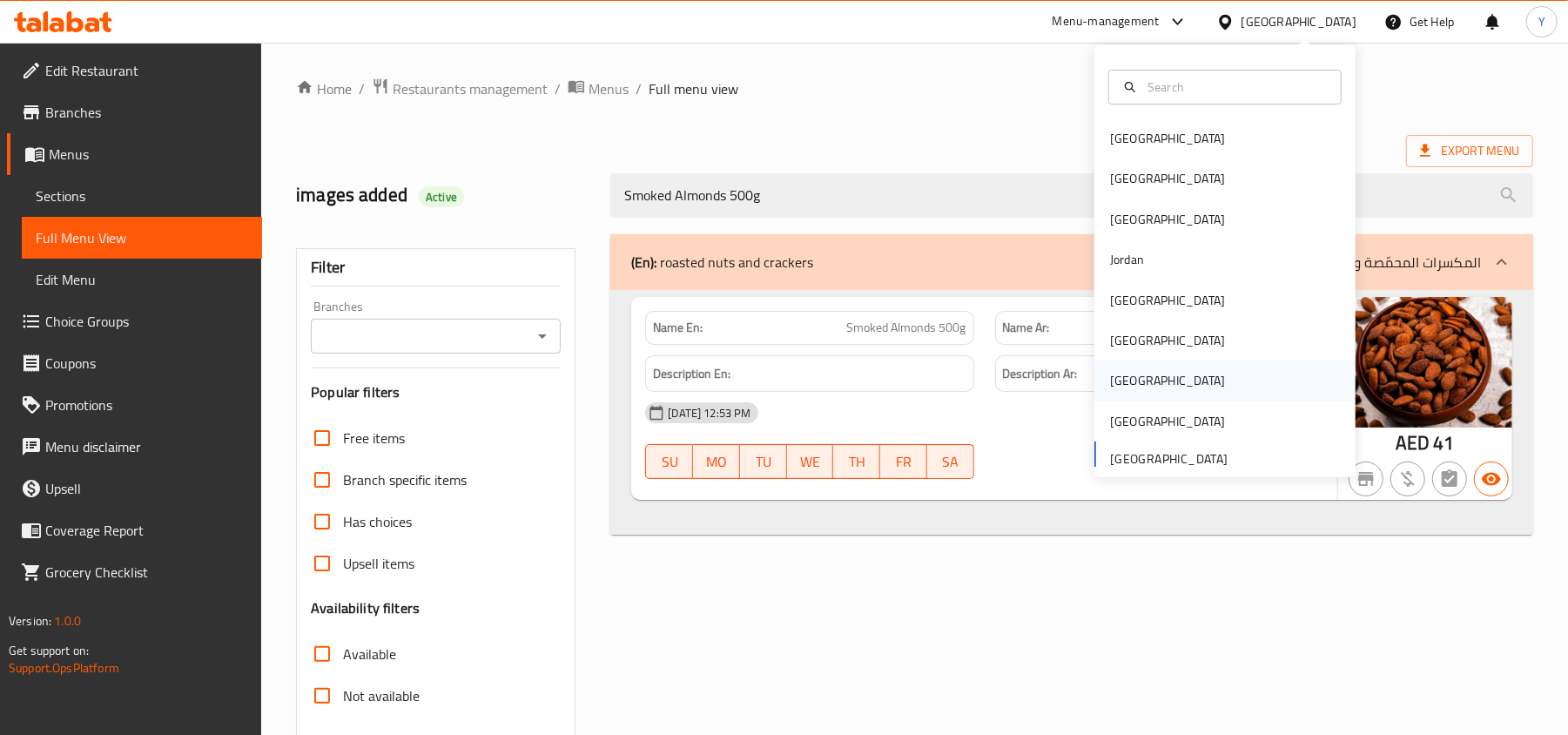
click at [1140, 379] on div "Qatar" at bounding box center [1224, 381] width 261 height 41
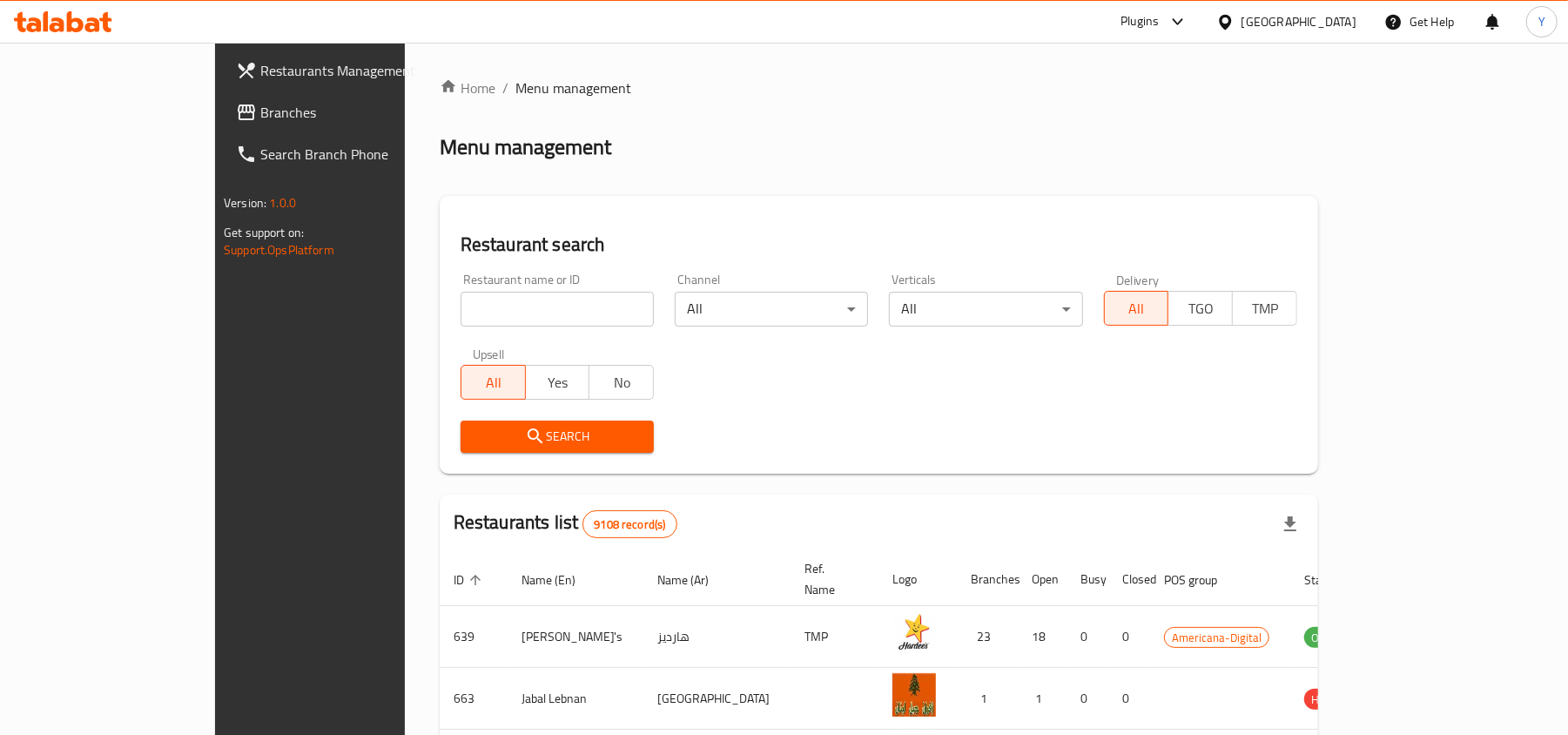
click at [1159, 29] on div "Plugins" at bounding box center [1140, 22] width 39 height 21
click at [1134, 120] on div "Global Quality Control Center" at bounding box center [1104, 118] width 152 height 19
